Goal: Find specific page/section

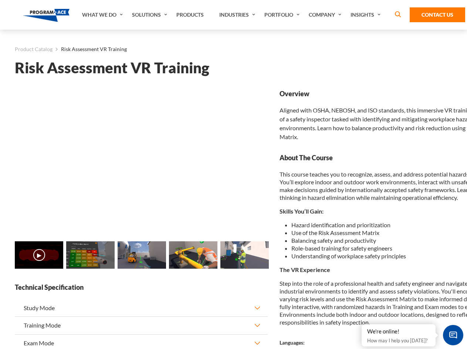
click at [150, 15] on link "Solutions" at bounding box center [150, 15] width 44 height 30
click at [0, 0] on div "AI & Computer Vision Solutions Computer Vision Quality Control AI tools for fas…" at bounding box center [0, 0] width 0 height 0
click at [0, 0] on div "AI & Computer Vision Solutions Virtual Training Solutions Virtual Tour Solution…" at bounding box center [0, 0] width 0 height 0
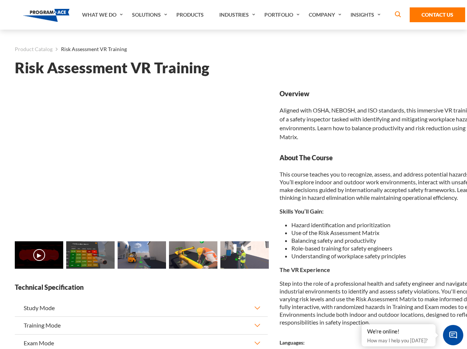
click at [0, 0] on div "AI & Computer Vision Solutions Virtual Training Solutions Virtual Tour Solution…" at bounding box center [0, 0] width 0 height 0
click at [0, 0] on div "AI & Computer Vision Solutions Computer Vision Quality Control AI tools for fas…" at bounding box center [0, 0] width 0 height 0
